Goal: Navigation & Orientation: Find specific page/section

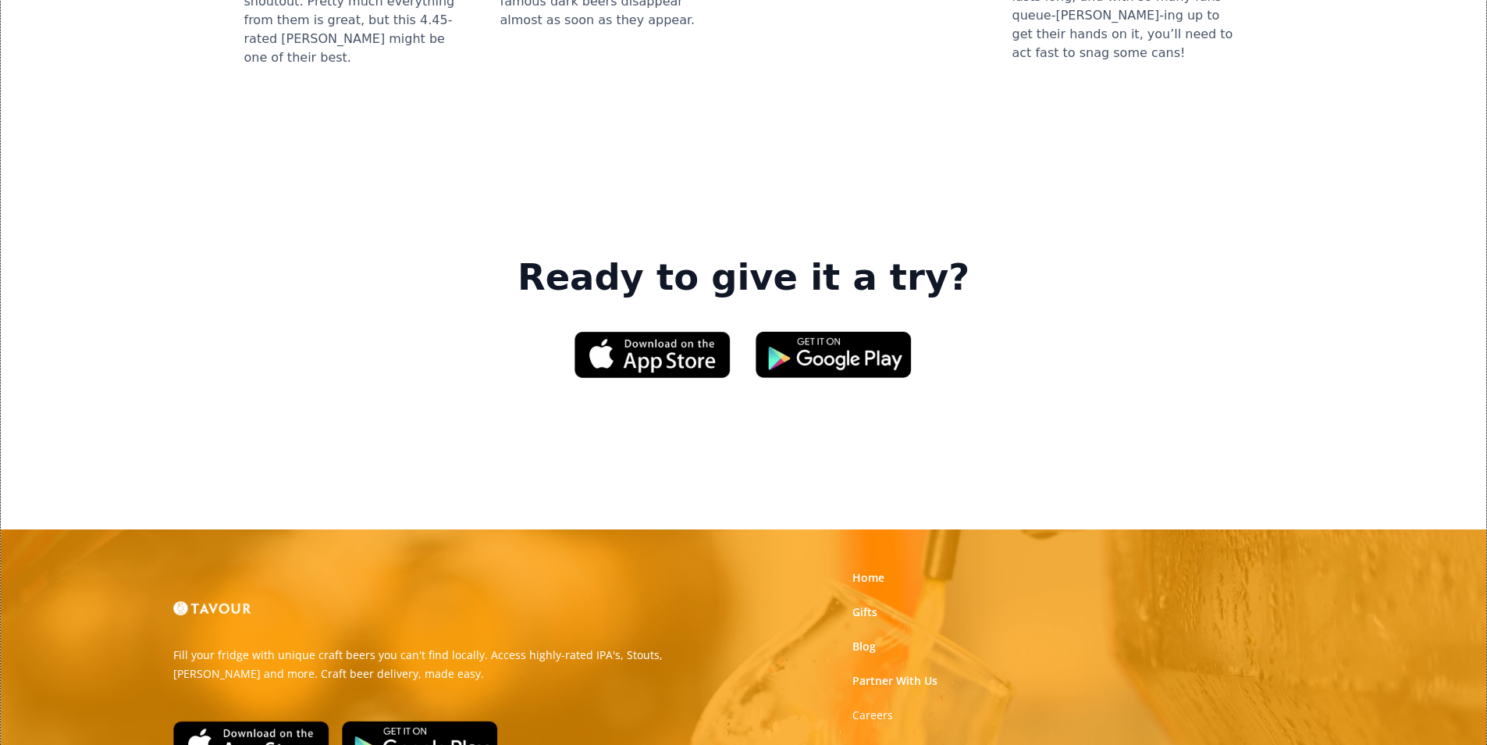
scroll to position [2363, 0]
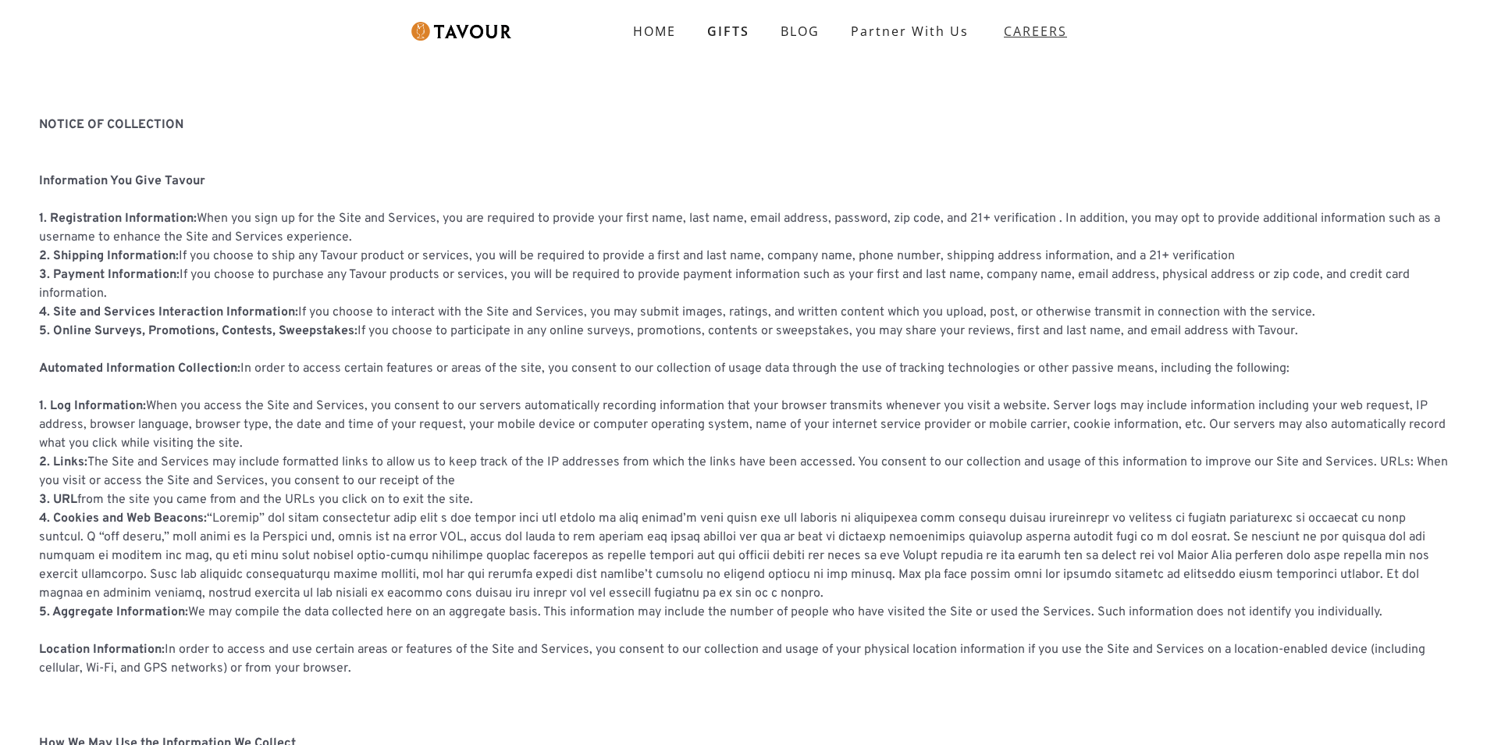
click at [1002, 30] on span "CAREERS" at bounding box center [1031, 31] width 63 height 31
